Goal: Communication & Community: Ask a question

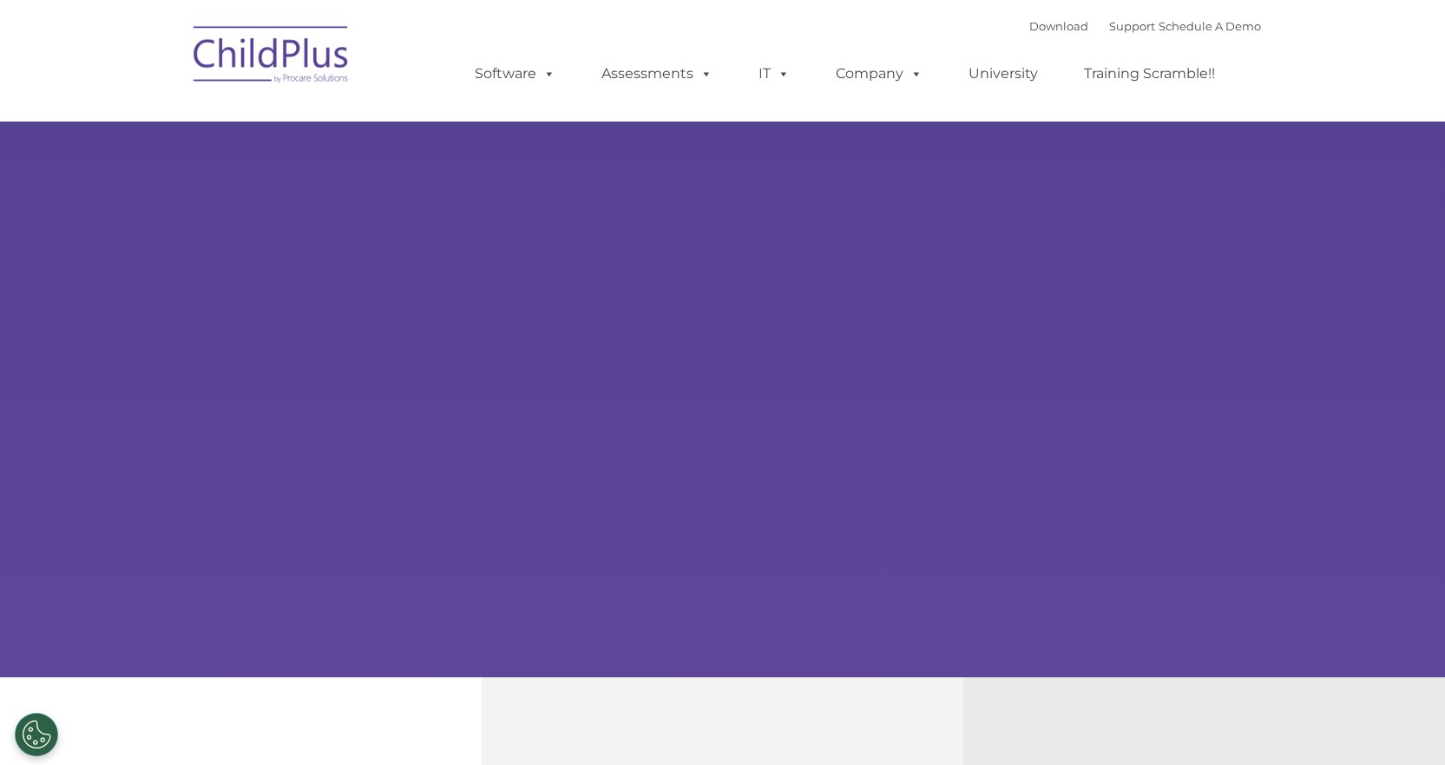
select select "MEDIUM"
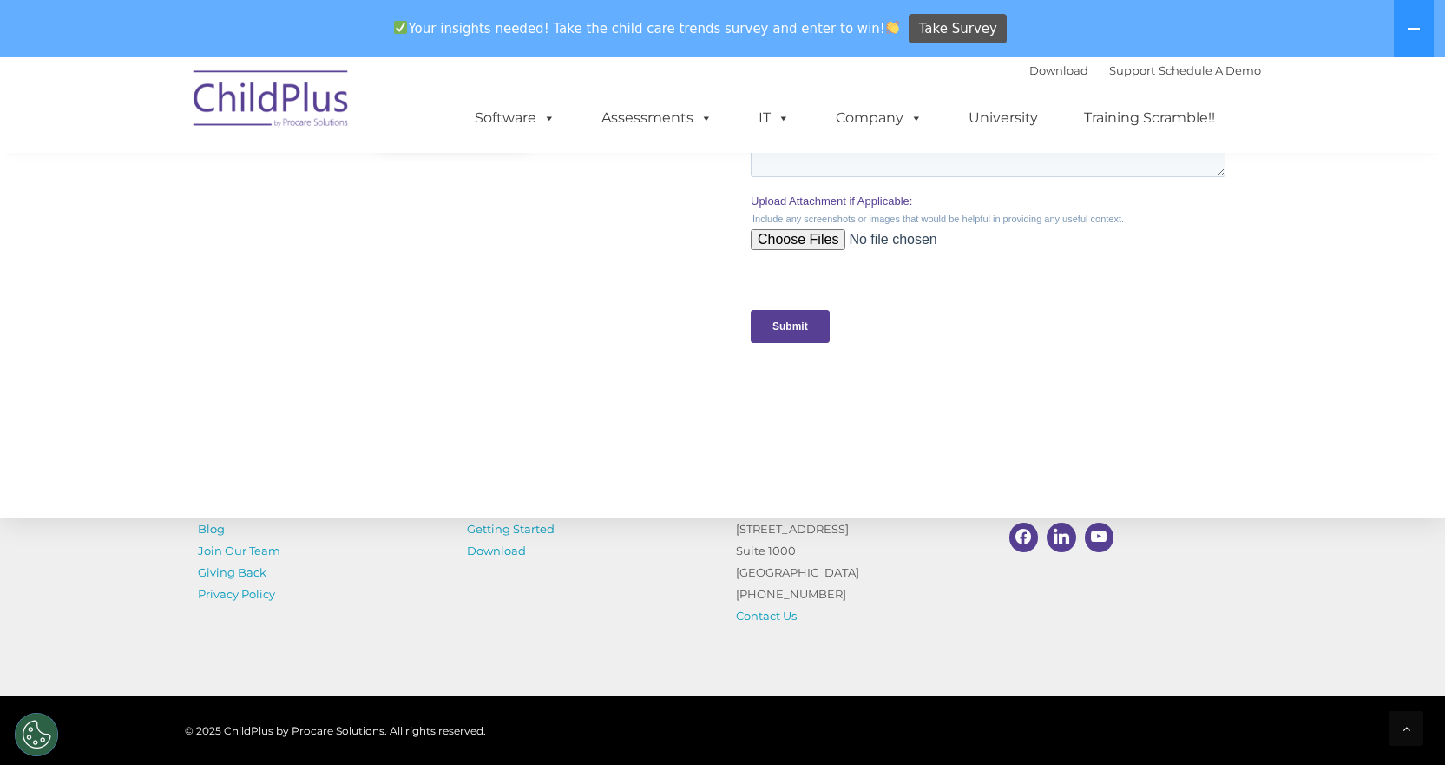
scroll to position [1749, 0]
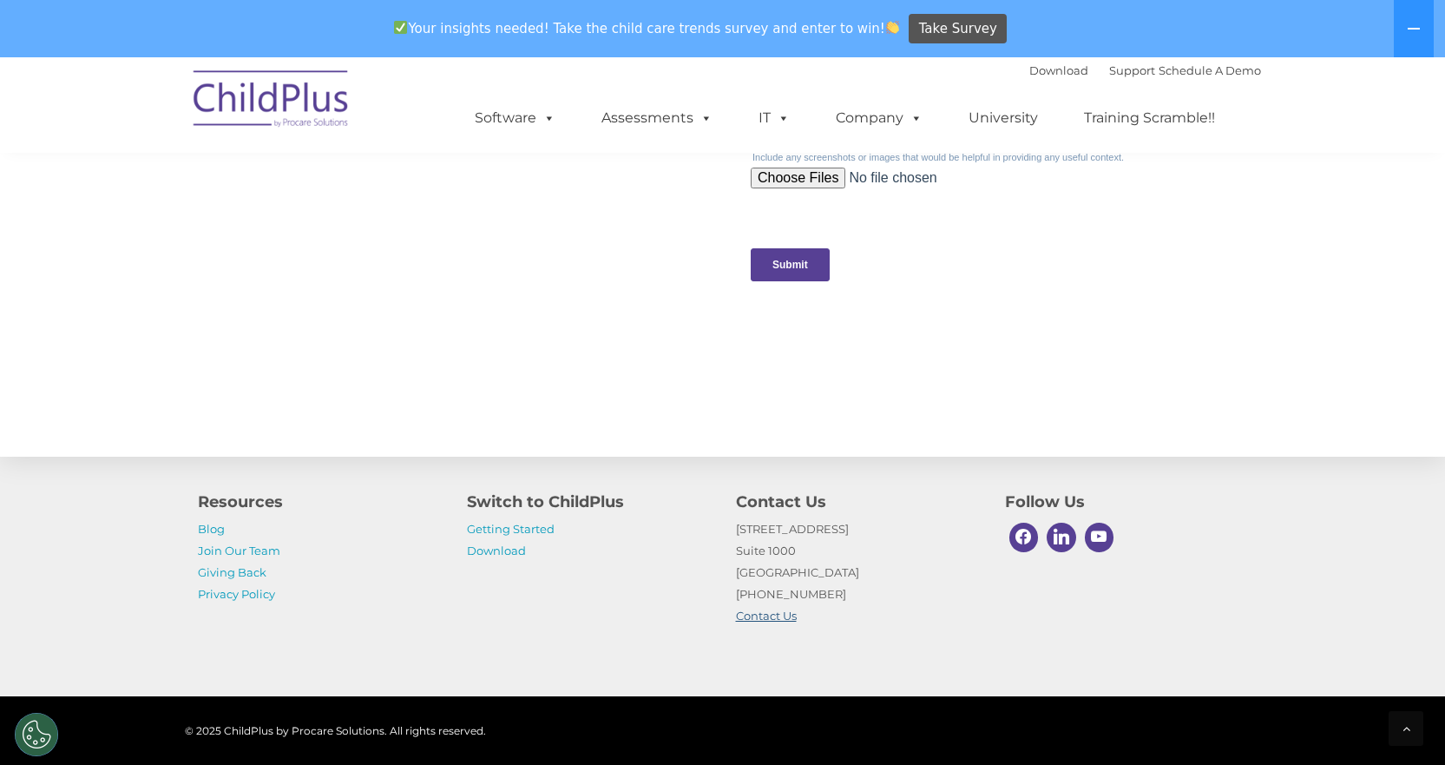
click at [770, 616] on link "Contact Us" at bounding box center [766, 615] width 61 height 14
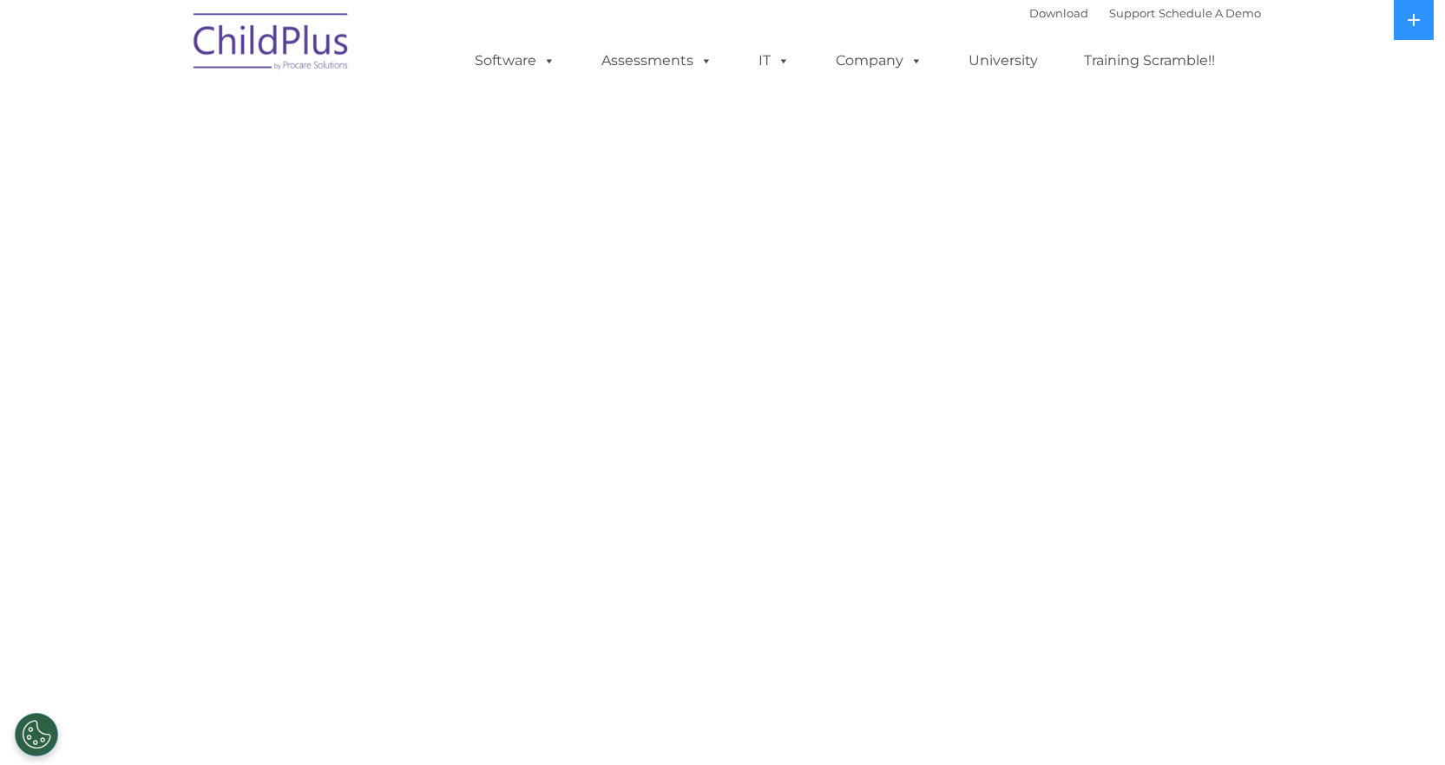
select select "MEDIUM"
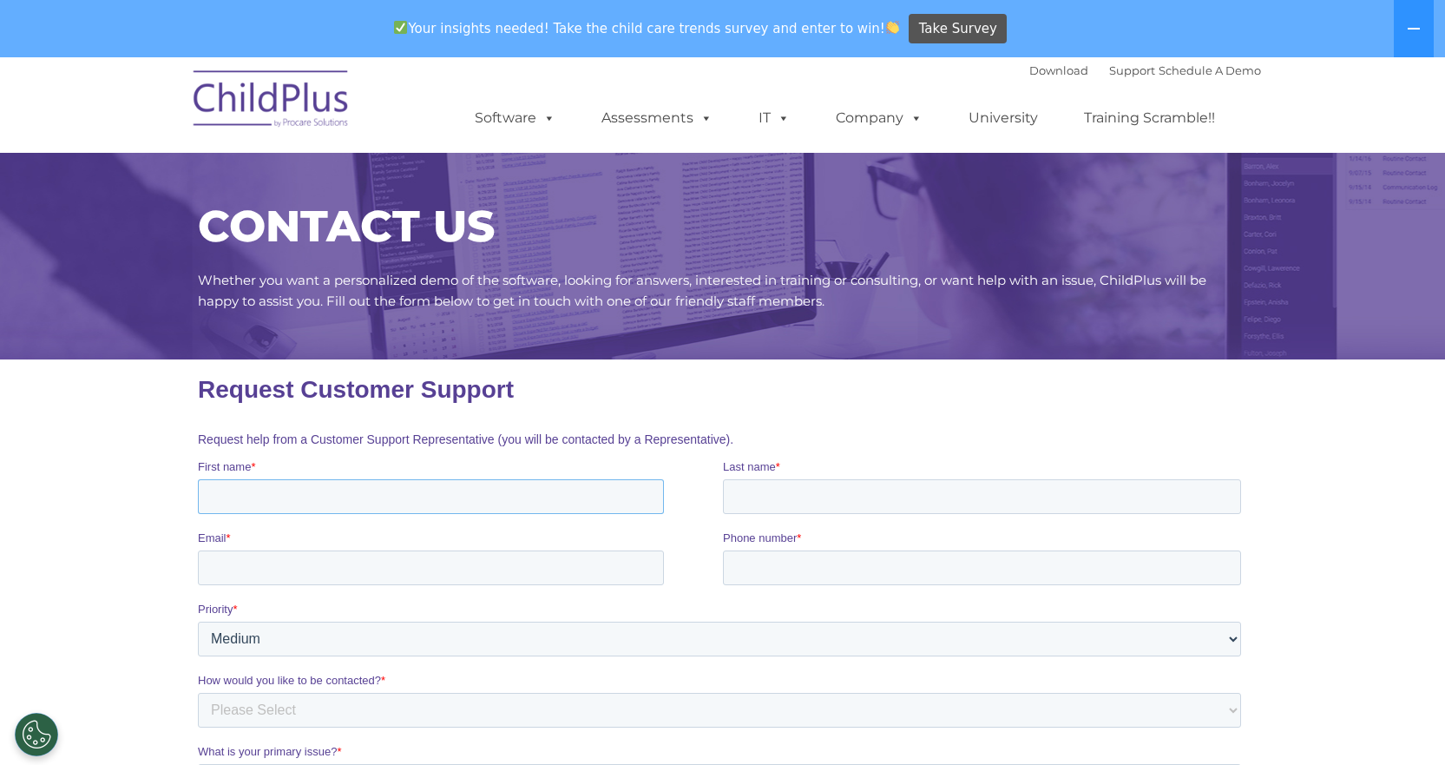
click at [330, 497] on input "First name *" at bounding box center [430, 496] width 466 height 35
type input "[PERSON_NAME]"
type input "Strelinger"
type input "[EMAIL_ADDRESS][DOMAIN_NAME]"
type input "3144274940"
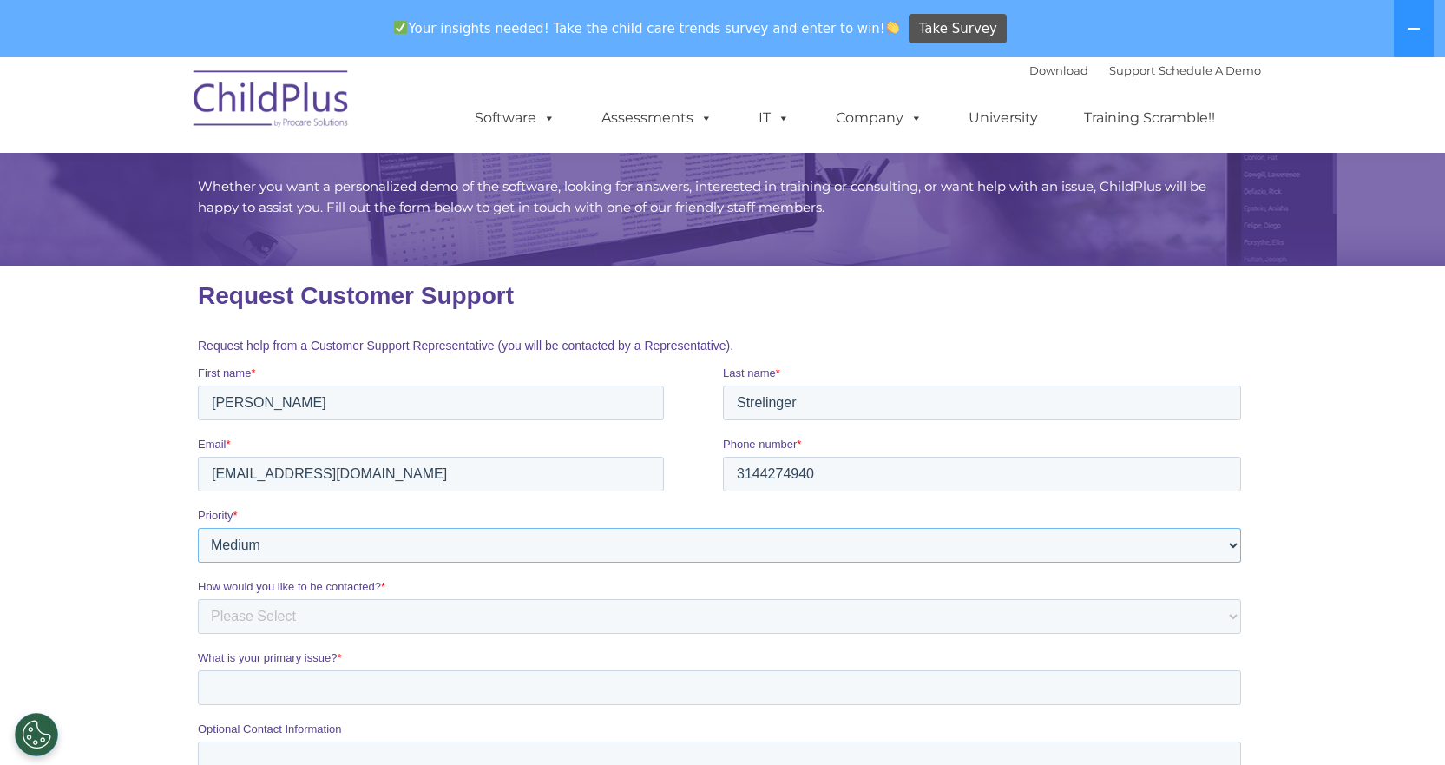
scroll to position [260, 0]
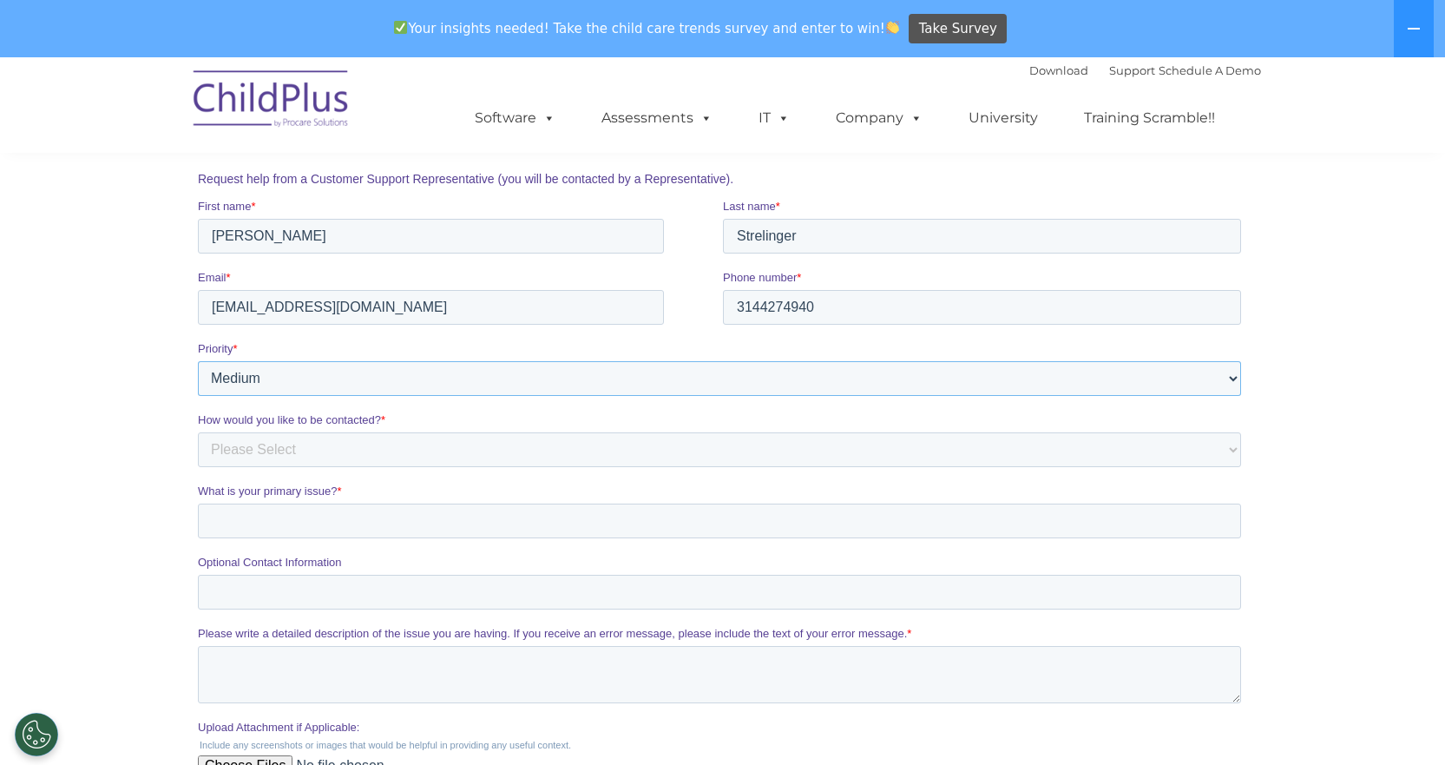
drag, startPoint x: 660, startPoint y: 381, endPoint x: 646, endPoint y: 384, distance: 14.3
click at [660, 381] on select "Please Select Low Medium High" at bounding box center [718, 378] width 1043 height 35
select select "HIGH"
click at [197, 361] on select "Please Select Low Medium High" at bounding box center [718, 378] width 1043 height 35
click at [341, 463] on select "Please Select Phone Email" at bounding box center [718, 449] width 1043 height 35
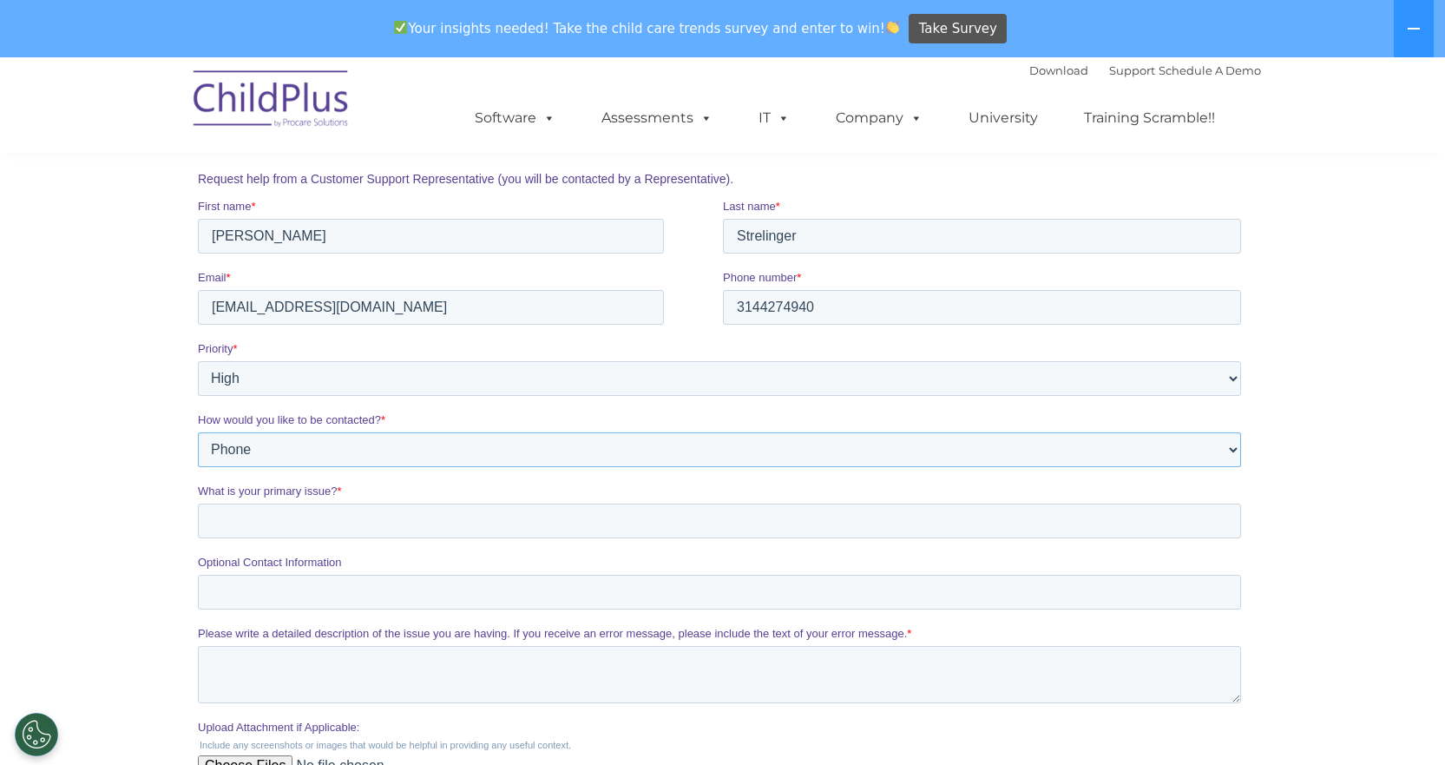
click at [197, 432] on select "Please Select Phone Email" at bounding box center [718, 449] width 1043 height 35
click at [318, 517] on input "What is your primary issue? *" at bounding box center [718, 520] width 1043 height 35
click at [332, 462] on select "Please Select Phone Email" at bounding box center [718, 449] width 1043 height 35
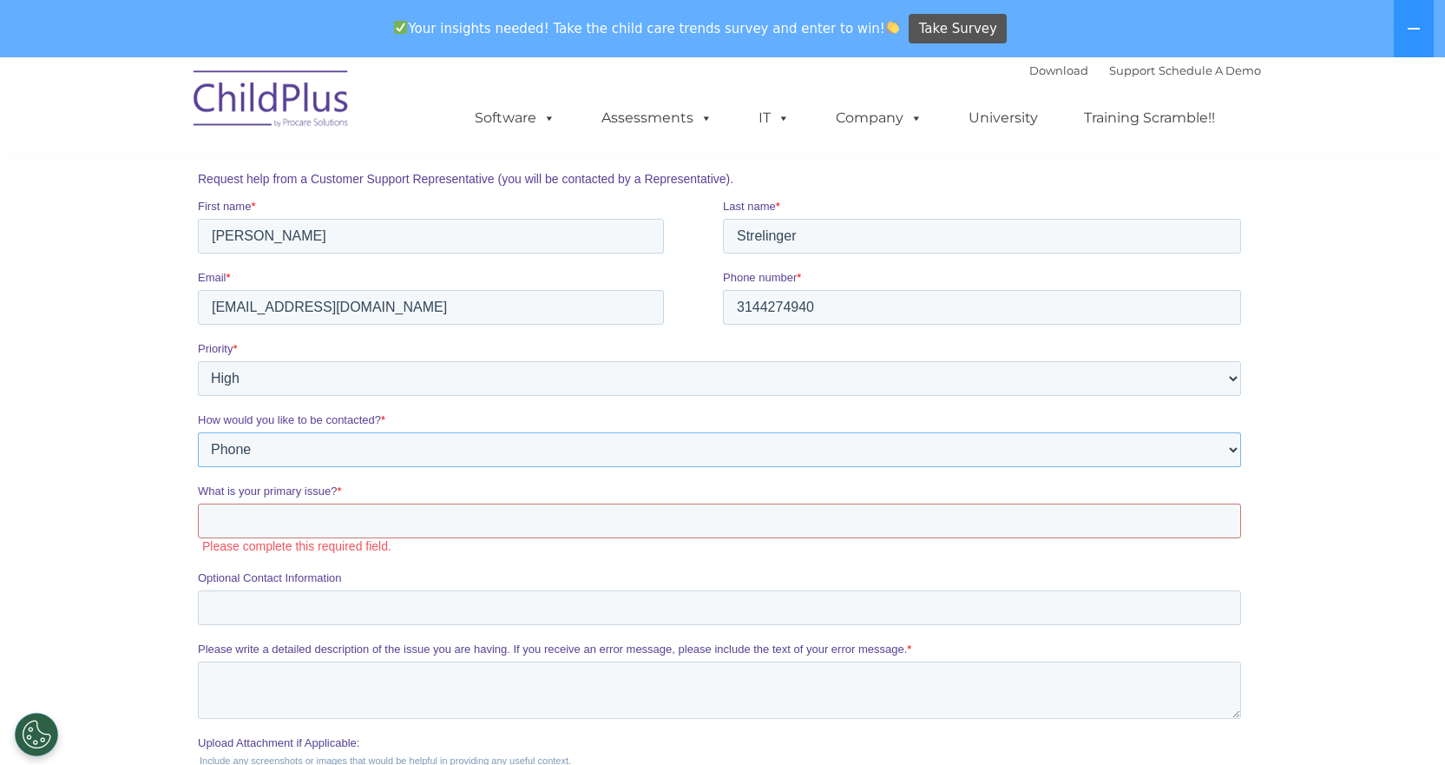
select select "Email"
click at [197, 432] on select "Please Select Phone Email" at bounding box center [718, 449] width 1043 height 35
click at [319, 526] on input "What is your primary issue? *" at bounding box center [718, 520] width 1043 height 35
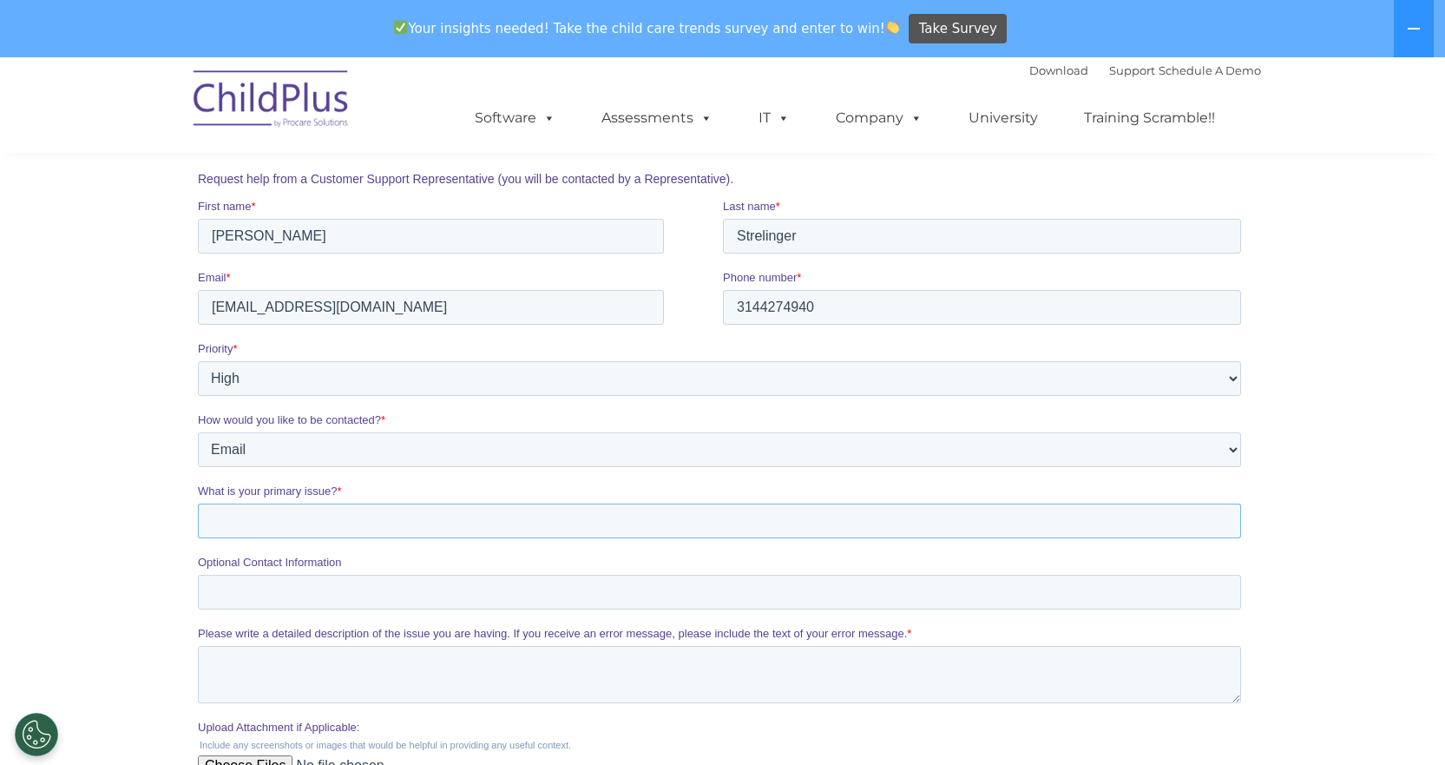
click at [327, 534] on input "What is your primary issue? *" at bounding box center [718, 520] width 1043 height 35
type input "Scramble Registration"
type textarea "B"
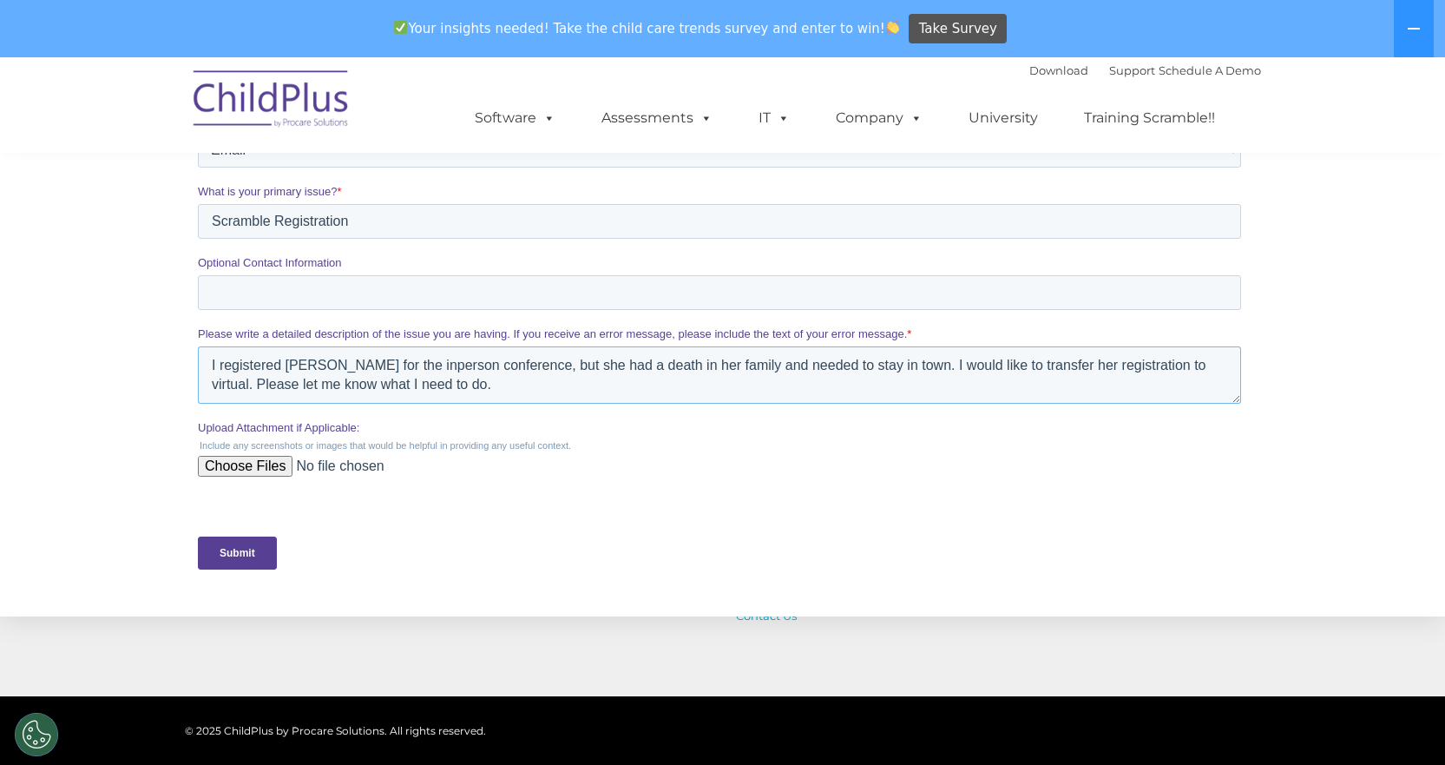
scroll to position [694, 0]
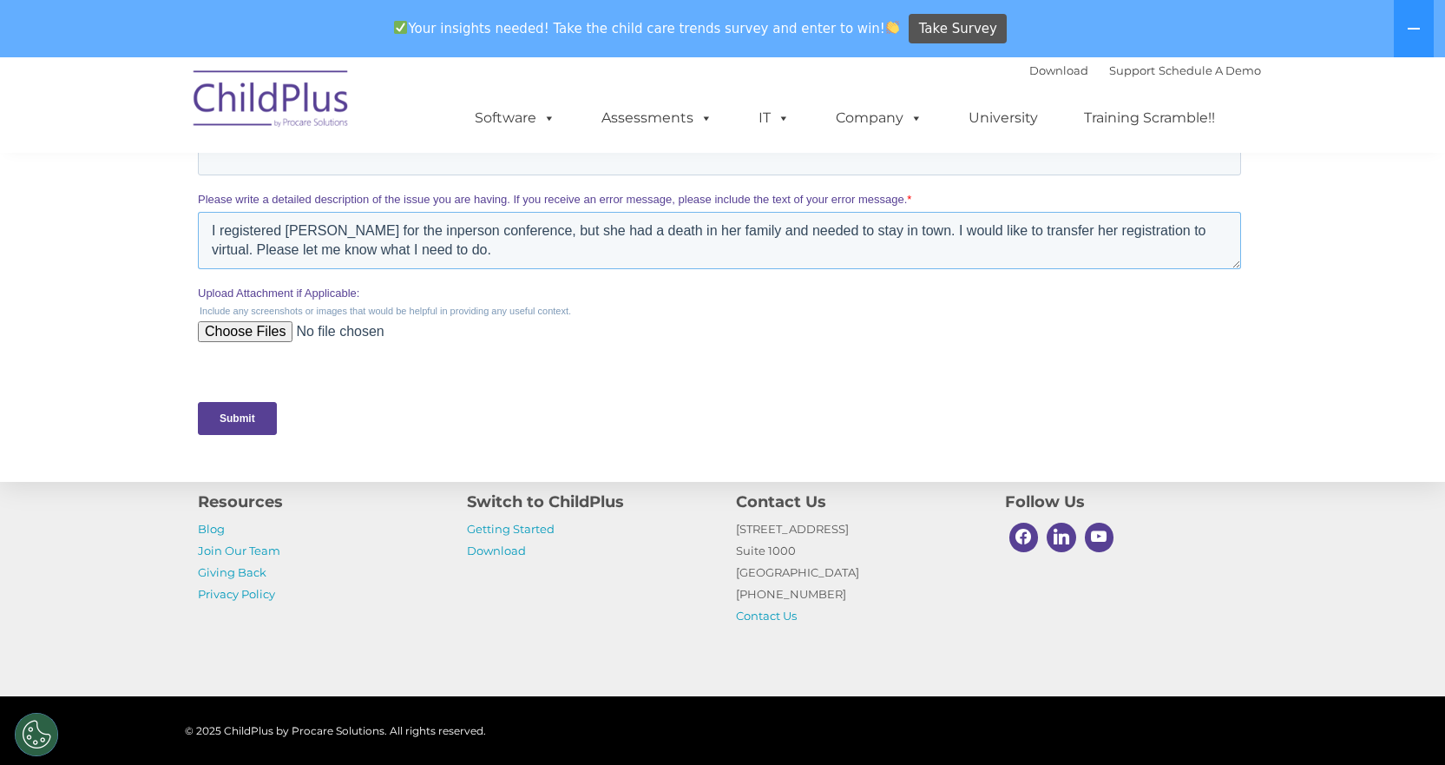
type textarea "I registered [PERSON_NAME] for the inperson conference, but she had a death in …"
click at [249, 420] on input "Submit" at bounding box center [236, 418] width 79 height 33
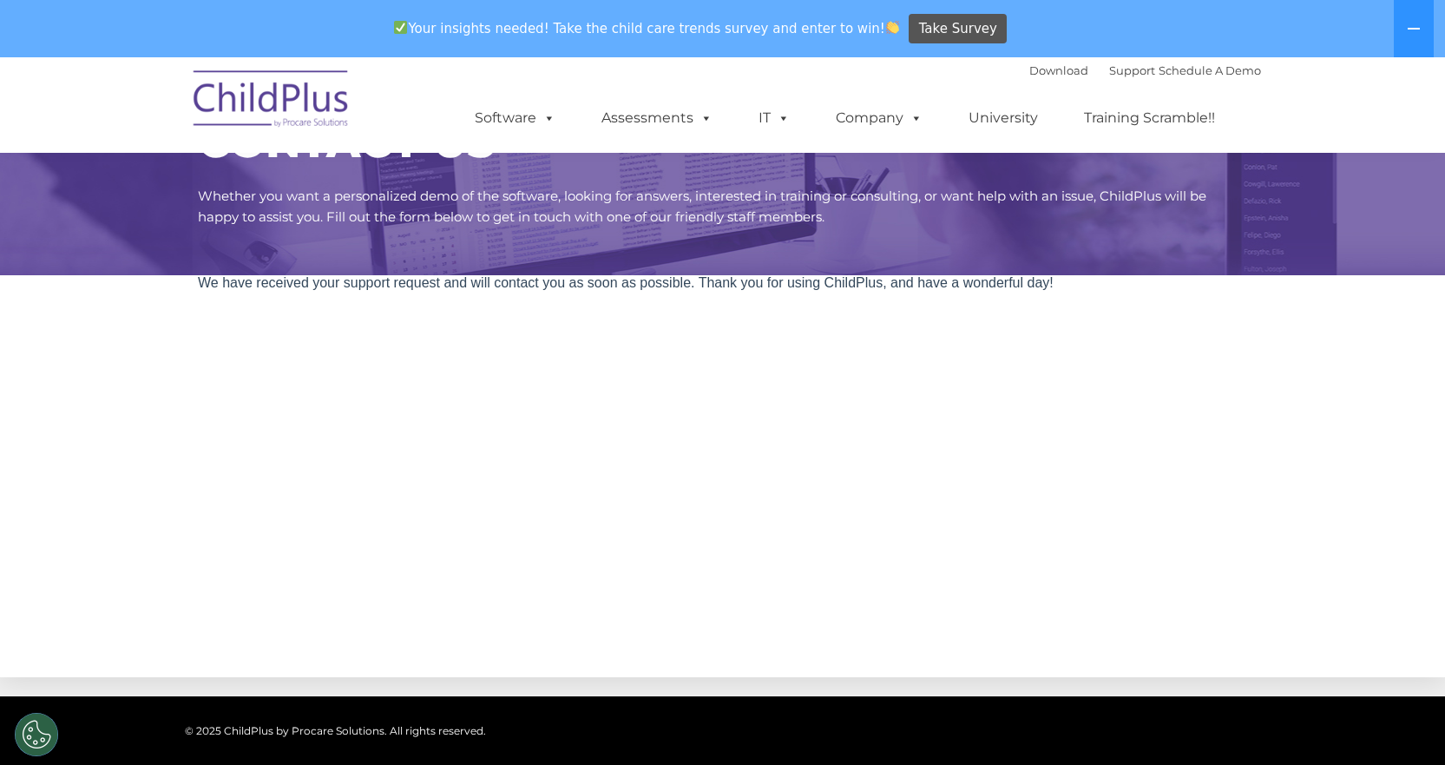
scroll to position [0, 0]
